Goal: Task Accomplishment & Management: Complete application form

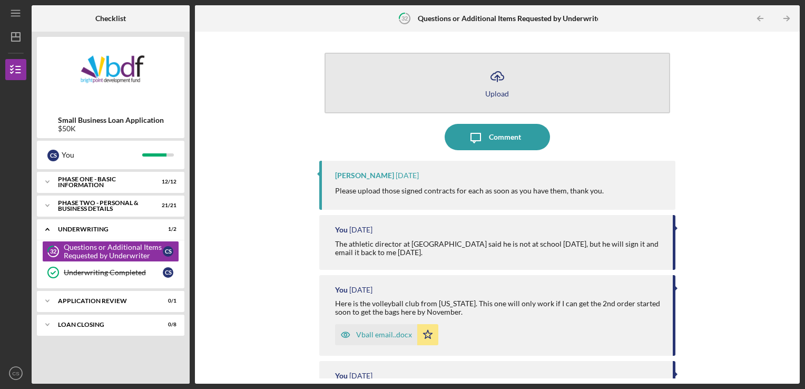
click at [497, 77] on line "button" at bounding box center [497, 78] width 0 height 6
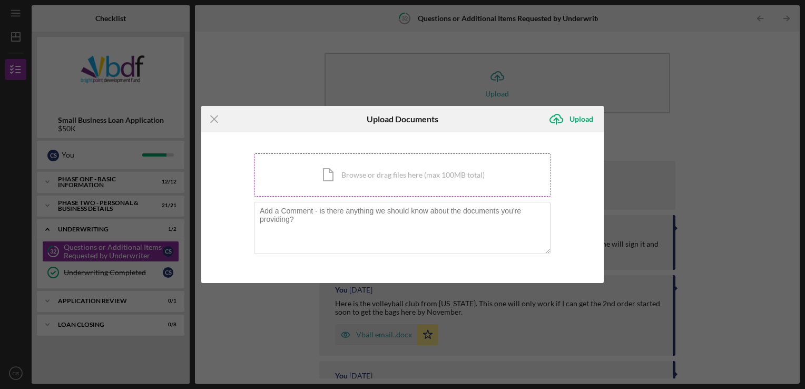
click at [381, 176] on div "Icon/Document Browse or drag files here (max 100MB total) Tap to choose files o…" at bounding box center [402, 174] width 297 height 43
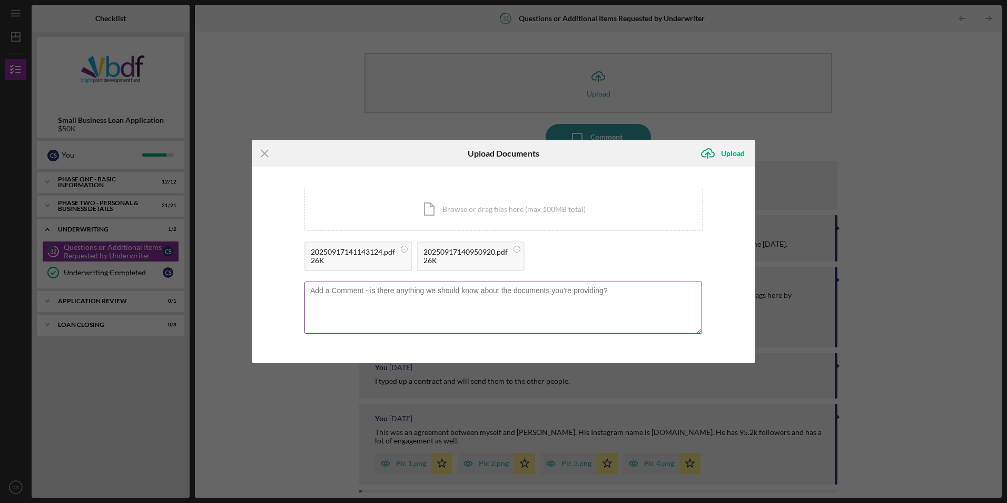
click at [386, 301] on textarea at bounding box center [503, 307] width 398 height 52
type textarea "p"
type textarea "Please see attached order agreements."
click at [721, 140] on div "Icon/Menu Close Upload Documents Icon/Upload Upload You're uploading documents …" at bounding box center [503, 251] width 1007 height 503
click at [724, 150] on div "Upload" at bounding box center [733, 153] width 24 height 21
